Goal: Find contact information

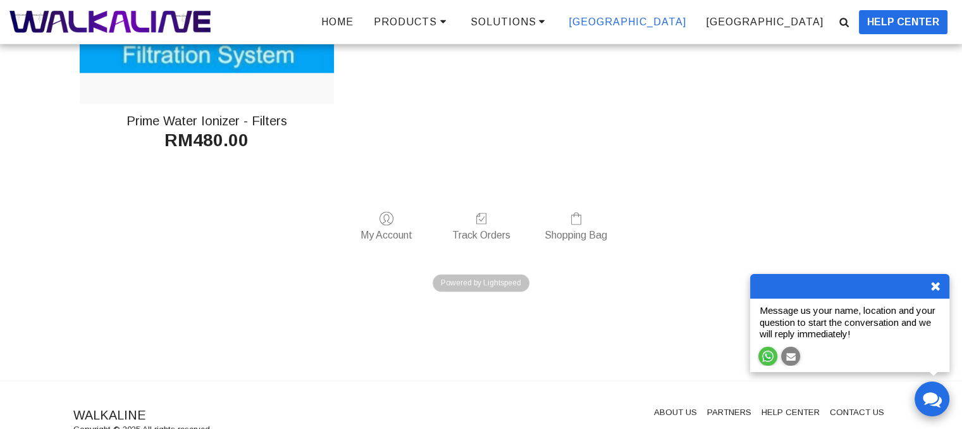
scroll to position [1909, 0]
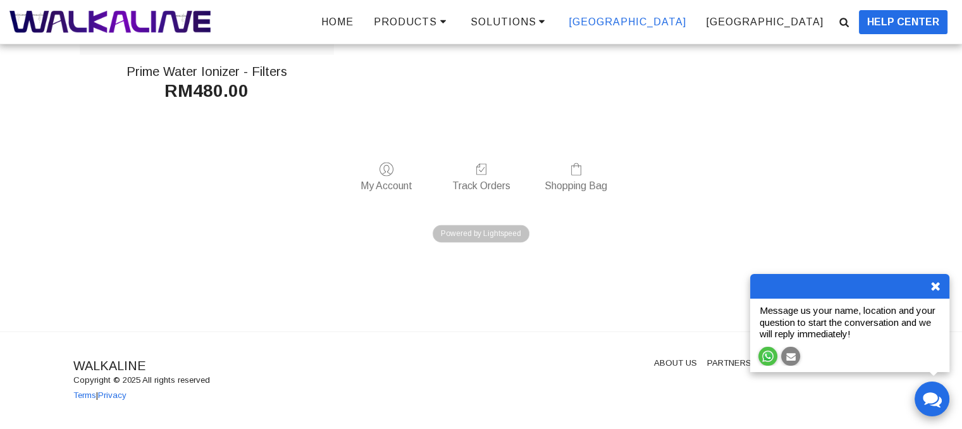
click at [934, 285] on icon at bounding box center [935, 285] width 13 height 13
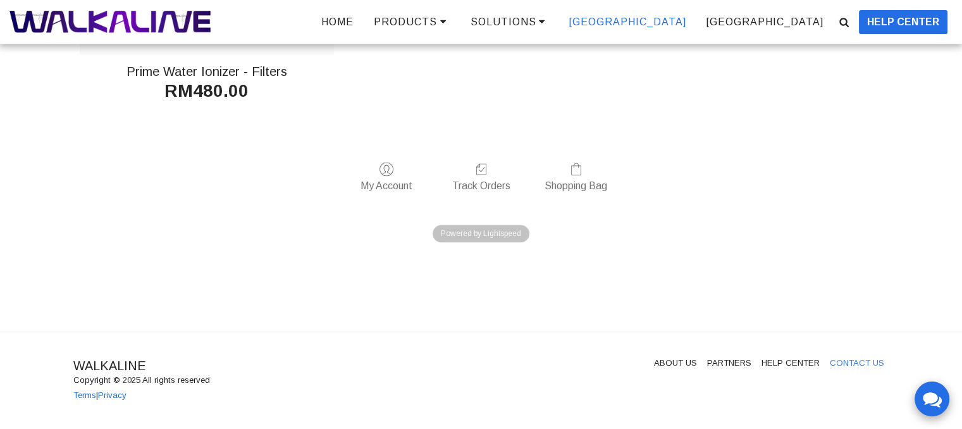
click at [864, 367] on link "CONTACT US" at bounding box center [856, 363] width 54 height 13
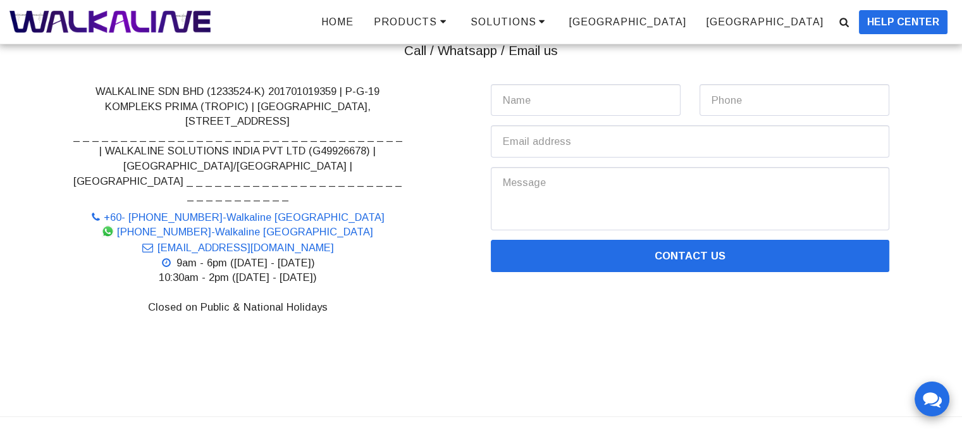
scroll to position [142, 0]
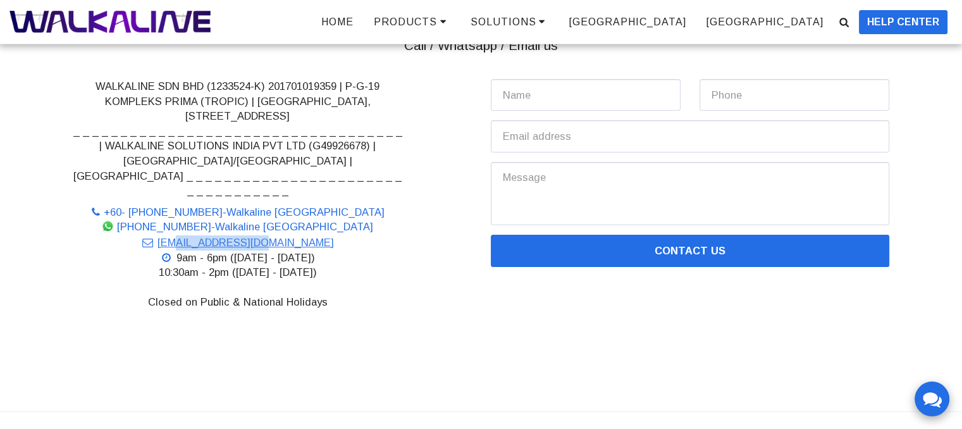
drag, startPoint x: 306, startPoint y: 229, endPoint x: 215, endPoint y: 222, distance: 91.3
click at [215, 235] on li "[EMAIL_ADDRESS][DOMAIN_NAME]" at bounding box center [237, 242] width 329 height 15
click at [211, 236] on link "[EMAIL_ADDRESS][DOMAIN_NAME]" at bounding box center [237, 241] width 193 height 11
click at [304, 235] on li "[EMAIL_ADDRESS][DOMAIN_NAME]" at bounding box center [237, 242] width 329 height 15
drag, startPoint x: 304, startPoint y: 226, endPoint x: 200, endPoint y: 230, distance: 104.4
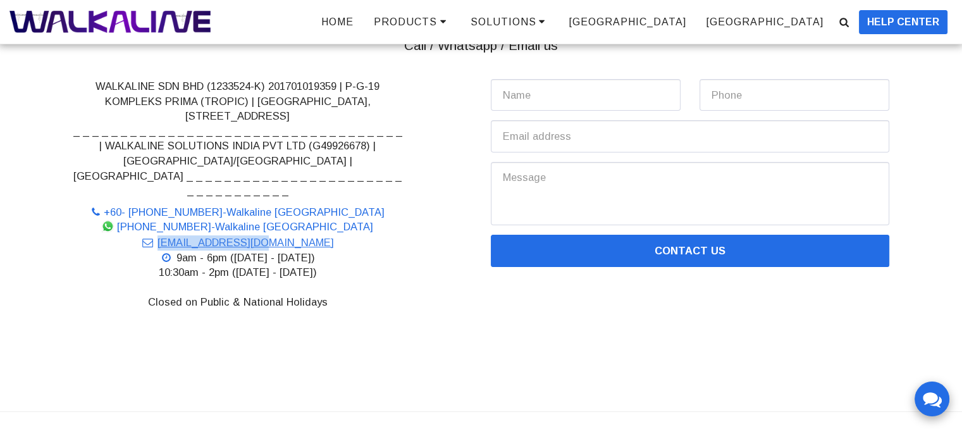
click at [200, 235] on li "[EMAIL_ADDRESS][DOMAIN_NAME]" at bounding box center [237, 242] width 329 height 15
copy link "[EMAIL_ADDRESS][DOMAIN_NAME]"
click at [379, 235] on li "[EMAIL_ADDRESS][DOMAIN_NAME]" at bounding box center [237, 242] width 329 height 15
